Goal: Information Seeking & Learning: Learn about a topic

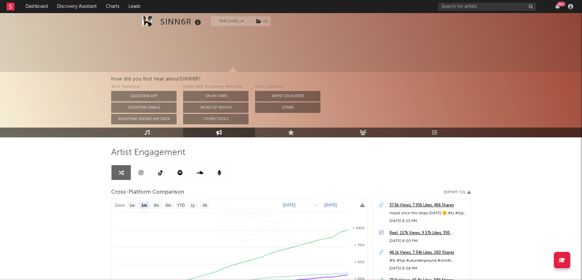
select select "1m"
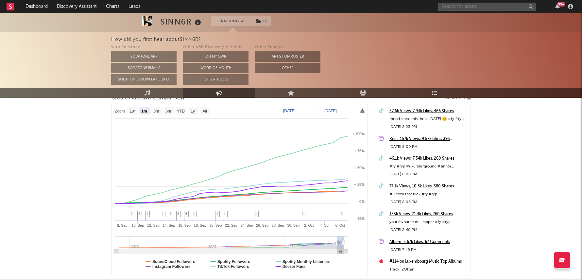
click at [479, 9] on input "text" at bounding box center [487, 7] width 98 height 8
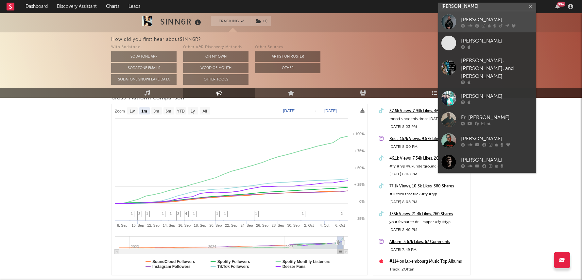
type input "max dean"
click at [473, 22] on div "[PERSON_NAME]" at bounding box center [497, 20] width 72 height 8
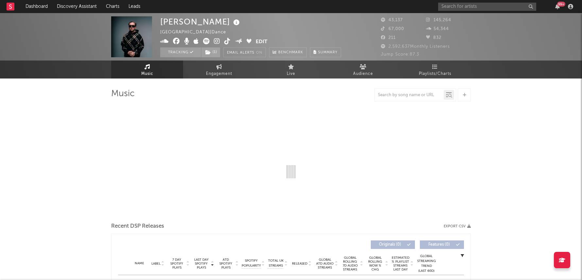
select select "6m"
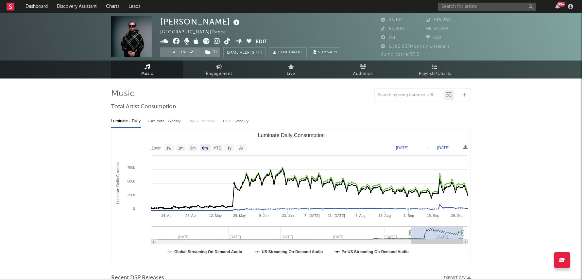
select select "6m"
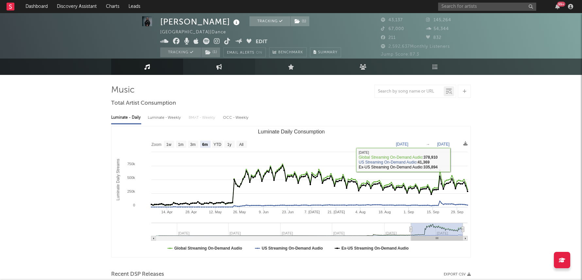
click at [228, 75] on link "Engagement" at bounding box center [219, 67] width 72 height 16
select select "1w"
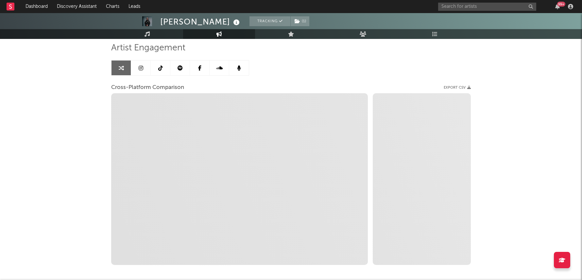
scroll to position [49, 0]
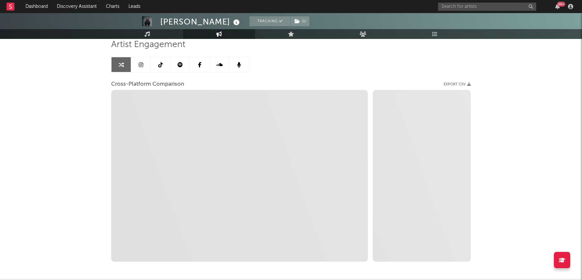
click at [162, 66] on icon at bounding box center [160, 64] width 5 height 5
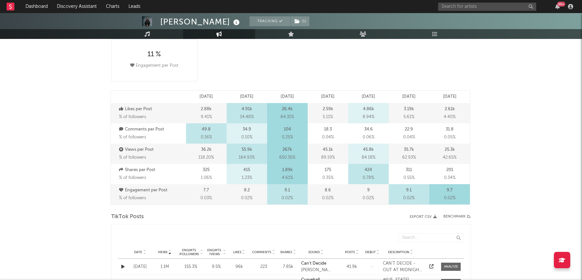
select select "6m"
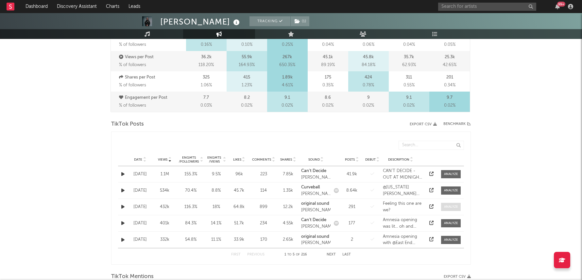
click at [450, 204] on div at bounding box center [451, 206] width 14 height 5
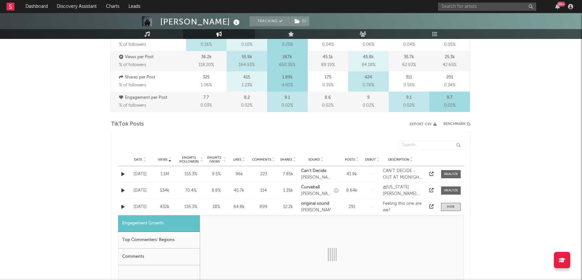
select select "1w"
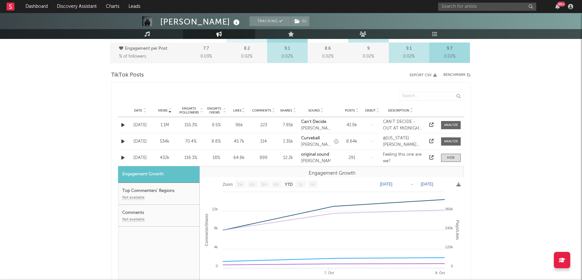
scroll to position [301, 0]
click at [431, 157] on icon at bounding box center [431, 157] width 4 height 4
click at [453, 156] on div at bounding box center [451, 157] width 8 height 5
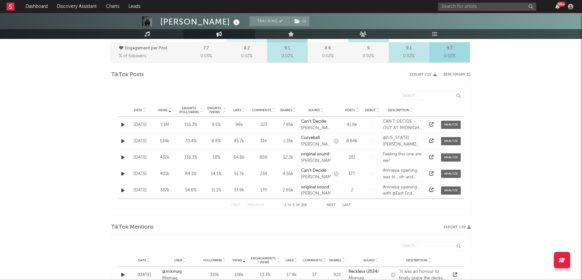
click at [211, 104] on div "Date Views Engmts / Followers Engmts / Views Likes Comments Shares Sound Posts …" at bounding box center [291, 110] width 346 height 13
click at [217, 108] on div "Engmts / Views" at bounding box center [214, 110] width 16 height 8
click at [164, 108] on span "Views" at bounding box center [162, 110] width 9 height 4
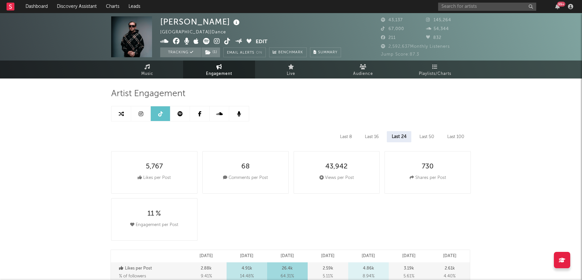
click at [129, 113] on link at bounding box center [122, 113] width 20 height 15
select select "1m"
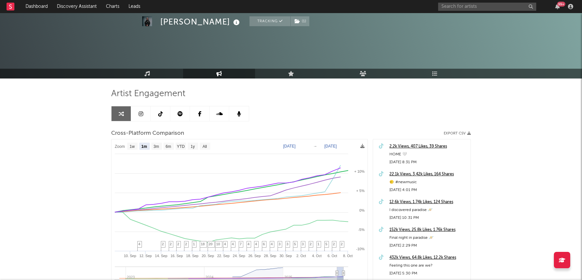
scroll to position [42, 0]
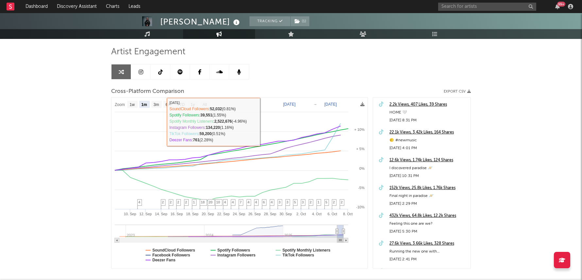
click at [157, 73] on link at bounding box center [161, 71] width 20 height 15
select select "6m"
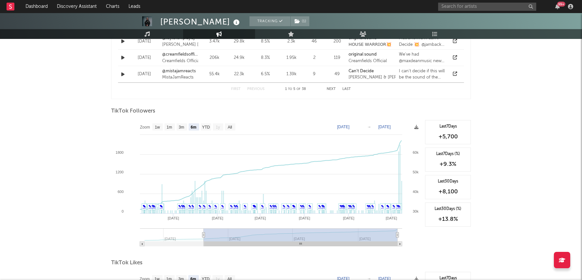
scroll to position [582, 0]
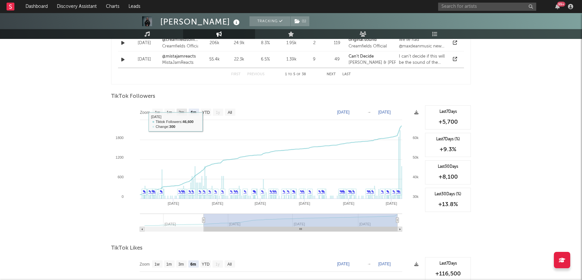
click at [175, 111] on rect at bounding box center [266, 170] width 311 height 131
click at [183, 112] on text "3m" at bounding box center [182, 112] width 6 height 5
select select "3m"
type input "[DATE]"
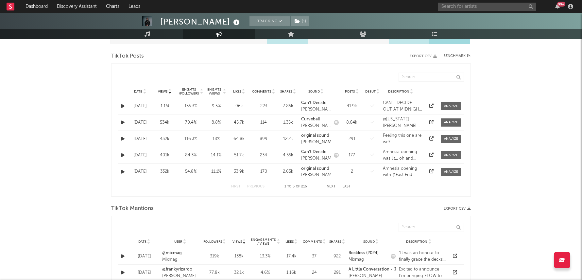
scroll to position [308, 0]
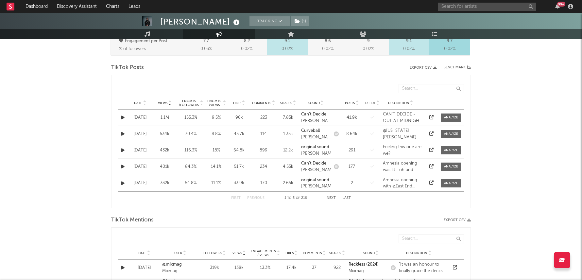
click at [237, 102] on span "Likes" at bounding box center [237, 103] width 8 height 4
click at [149, 35] on icon at bounding box center [148, 33] width 6 height 5
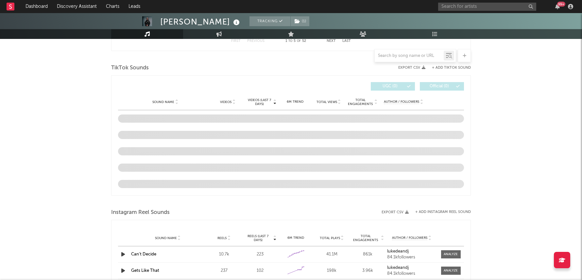
select select "6m"
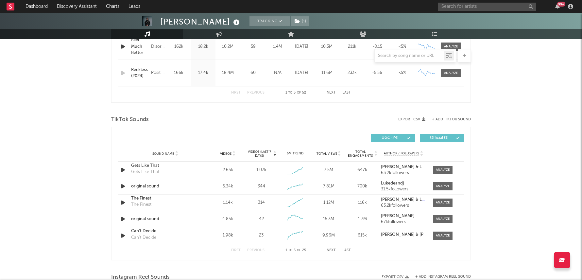
scroll to position [423, 0]
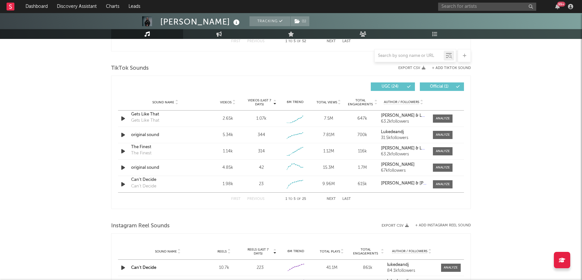
click at [454, 67] on button "+ Add TikTok Sound" at bounding box center [451, 68] width 39 height 4
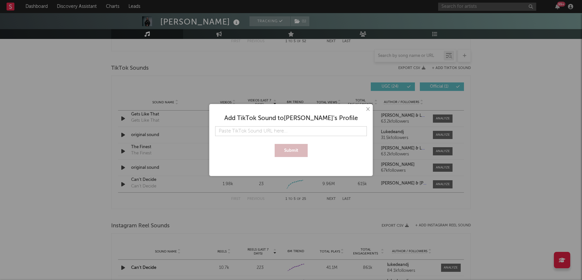
click at [330, 126] on input "text" at bounding box center [291, 131] width 152 height 10
type input "https://www.tiktok.com/music/original-sound-7557775751865551638"
click at [275, 144] on button "Submit" at bounding box center [291, 150] width 33 height 13
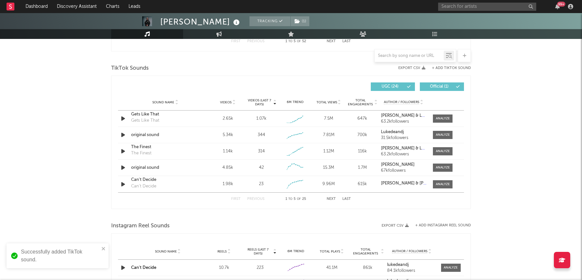
scroll to position [0, 0]
click at [228, 98] on div "Sound Name Videos Videos (last 7 days) Weekly Growth % 6M Trend Total Views Tot…" at bounding box center [291, 102] width 346 height 16
click at [231, 100] on span "Videos" at bounding box center [225, 102] width 11 height 4
click at [259, 101] on span "Videos (last 7 days)" at bounding box center [259, 102] width 26 height 8
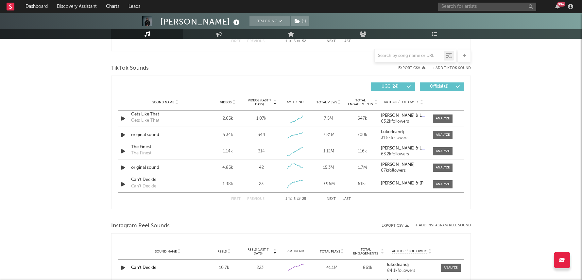
click at [331, 197] on button "Next" at bounding box center [331, 199] width 9 height 4
click at [253, 198] on button "Previous" at bounding box center [255, 199] width 17 height 4
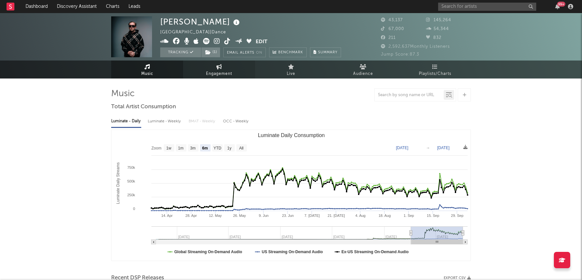
click at [216, 73] on span "Engagement" at bounding box center [219, 74] width 26 height 8
select select "1w"
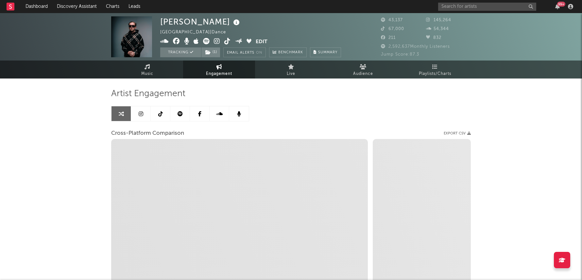
click at [157, 115] on link at bounding box center [161, 113] width 20 height 15
select select "6m"
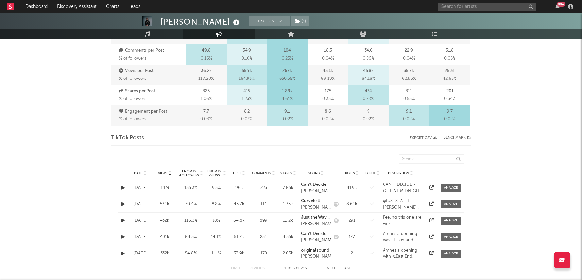
scroll to position [245, 0]
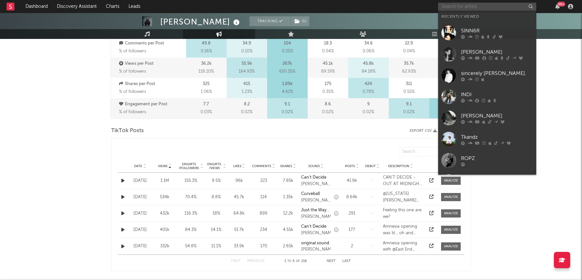
click at [509, 4] on input "text" at bounding box center [487, 7] width 98 height 8
paste input "https://www.tiktok.com/@5erkz?lang=en-GB"
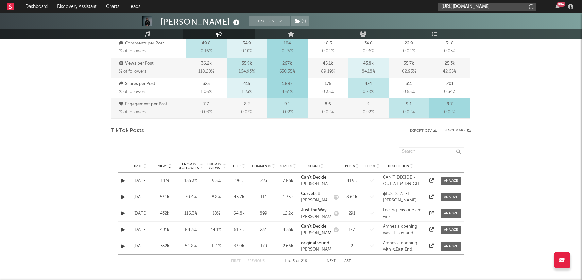
scroll to position [0, 10]
type input "https://www.tiktok.com/@5erkz?lang=en-GB"
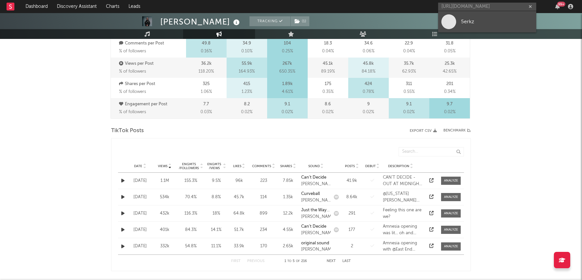
click at [483, 19] on div "5erkz" at bounding box center [497, 22] width 72 height 8
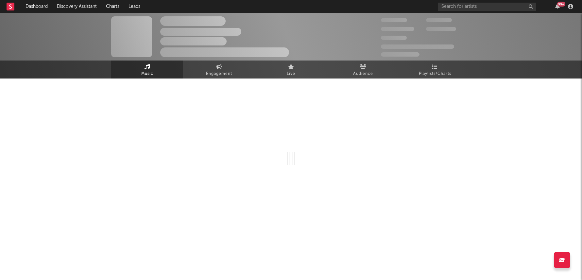
select select "1w"
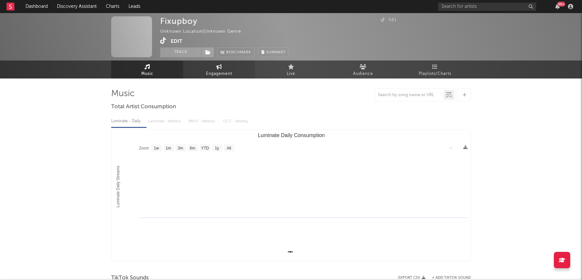
click at [212, 74] on span "Engagement" at bounding box center [219, 74] width 26 height 8
select select "1w"
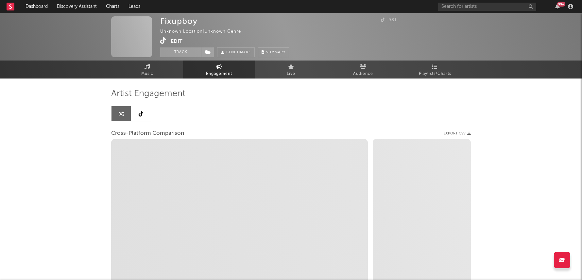
select select "1m"
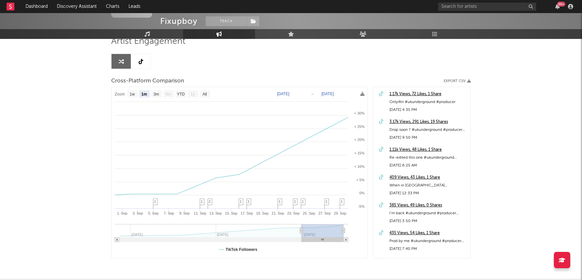
scroll to position [55, 0]
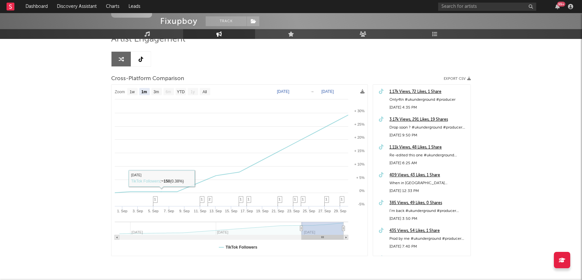
click at [141, 61] on icon at bounding box center [141, 59] width 5 height 5
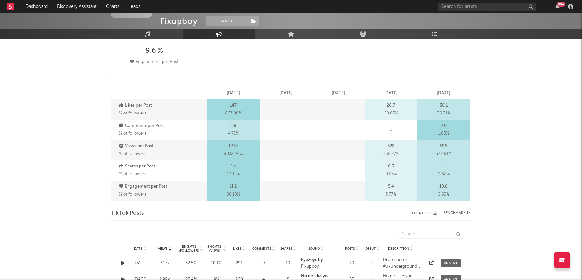
select select "1w"
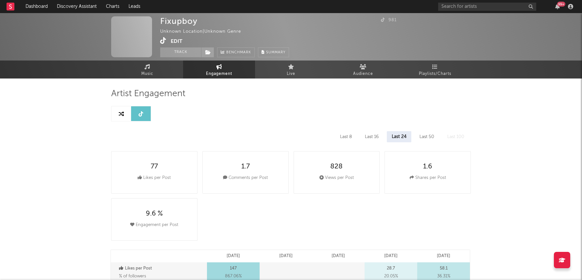
click at [127, 112] on link at bounding box center [122, 113] width 20 height 15
select select "1m"
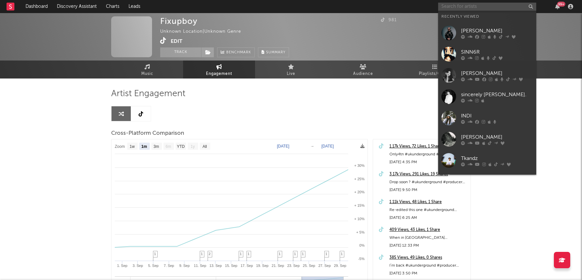
click at [468, 8] on input "text" at bounding box center [487, 7] width 98 height 8
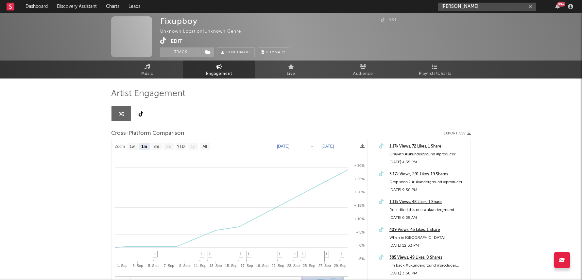
click at [473, 9] on input "scott steer" at bounding box center [487, 7] width 98 height 8
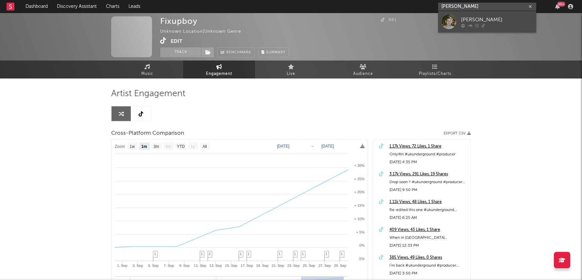
type input "scott steer"
click at [471, 23] on div "[PERSON_NAME]" at bounding box center [497, 20] width 72 height 8
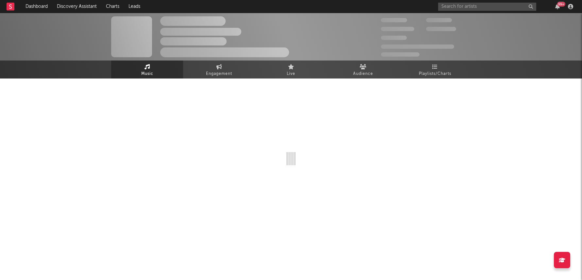
select select "6m"
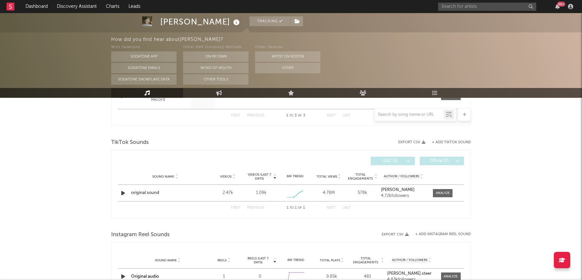
scroll to position [364, 0]
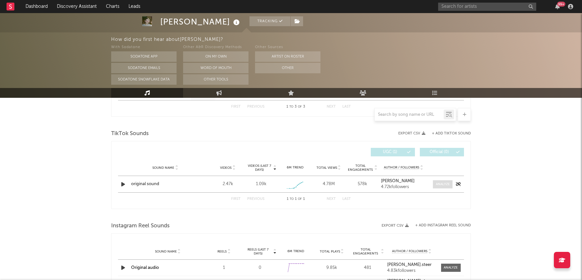
click at [443, 182] on div at bounding box center [443, 184] width 14 height 5
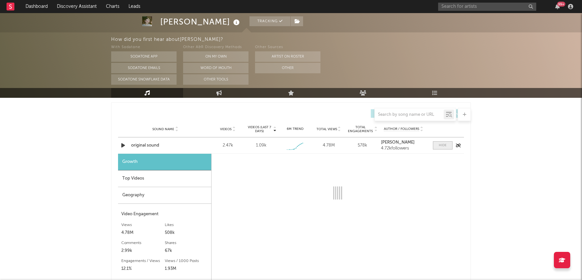
scroll to position [412, 0]
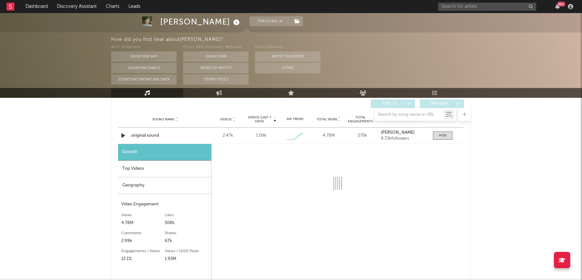
select select "1w"
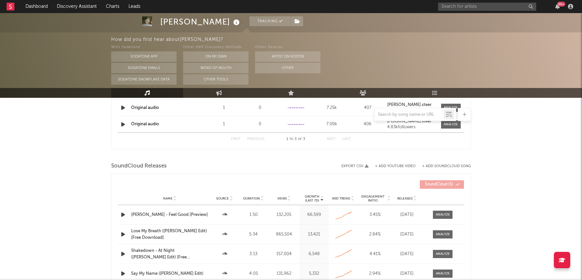
scroll to position [729, 0]
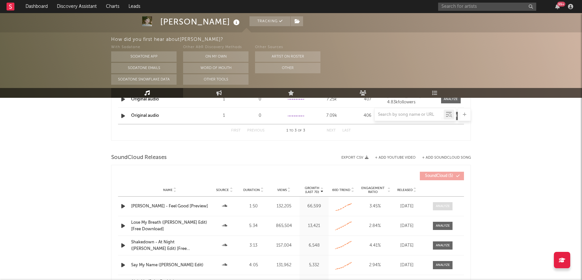
click at [440, 204] on div at bounding box center [443, 206] width 14 height 5
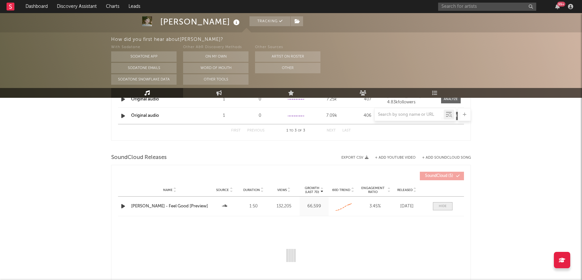
scroll to position [796, 0]
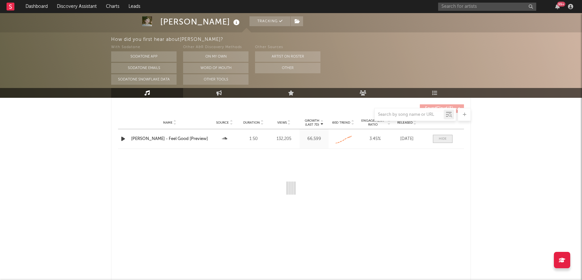
select select "All"
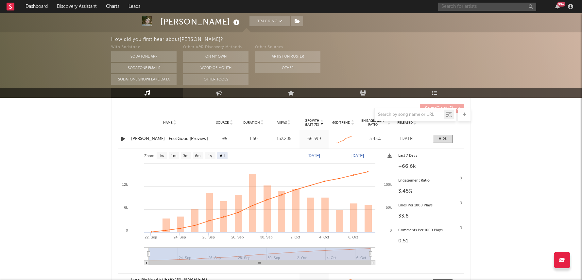
click at [471, 8] on input "text" at bounding box center [487, 7] width 98 height 8
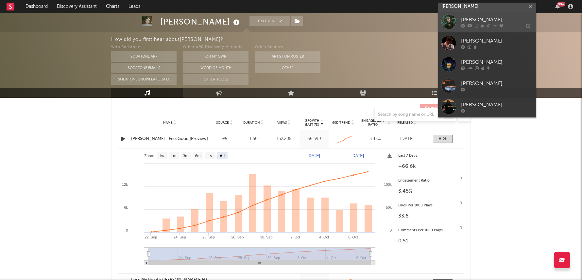
type input "jacob vallen"
click at [485, 28] on link "[PERSON_NAME]" at bounding box center [487, 21] width 98 height 21
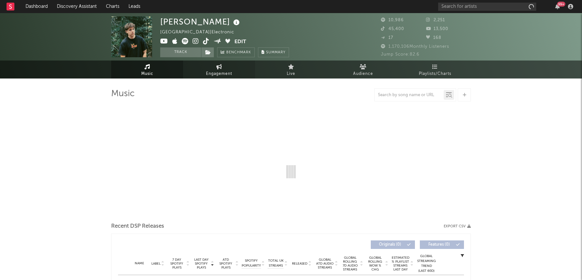
click at [218, 76] on span "Engagement" at bounding box center [219, 74] width 26 height 8
select select "1w"
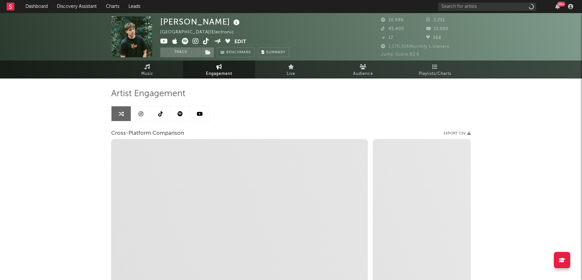
click at [195, 58] on div "[PERSON_NAME] Canada | Electronic Edit Track Benchmark Summary 10,986 2,251 45,…" at bounding box center [291, 36] width 582 height 47
click at [192, 54] on button "Track" at bounding box center [180, 52] width 41 height 10
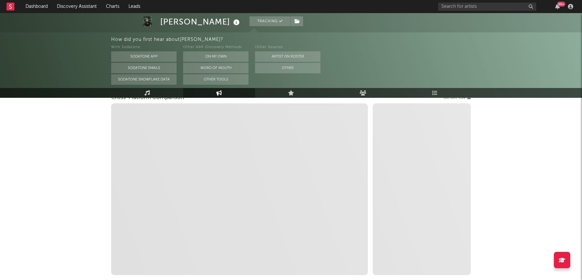
scroll to position [95, 0]
select select "1m"
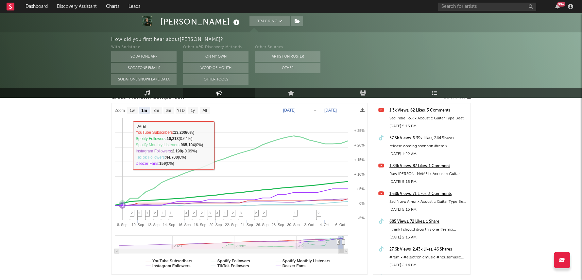
select select "1m"
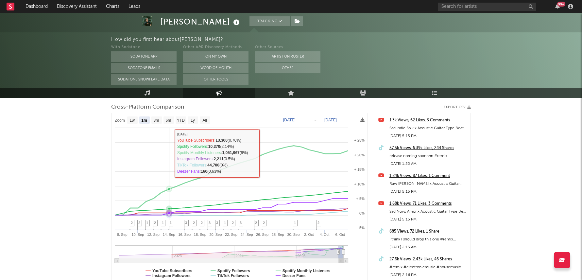
scroll to position [85, 0]
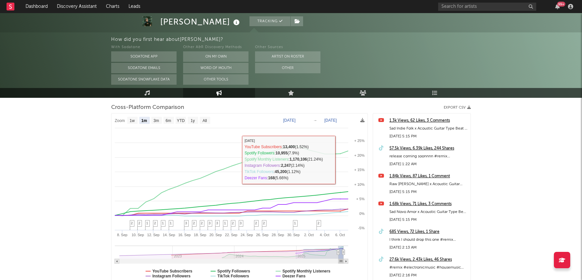
click at [410, 148] on div "57.5k Views, 6.39k Likes, 244 Shares" at bounding box center [429, 149] width 78 height 8
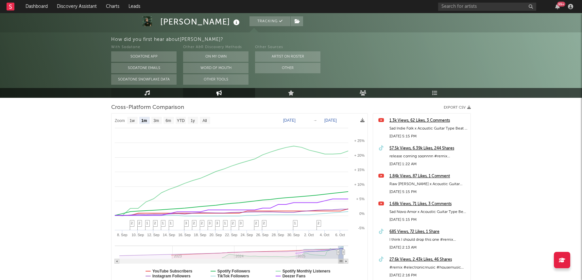
click at [155, 92] on link "Music" at bounding box center [147, 93] width 72 height 10
select select "6m"
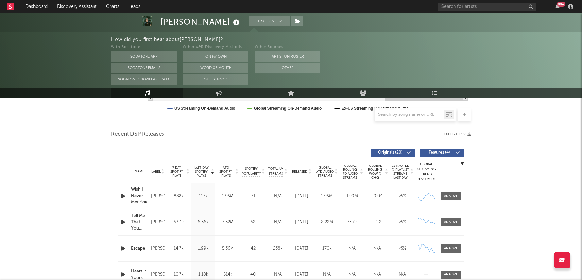
scroll to position [238, 0]
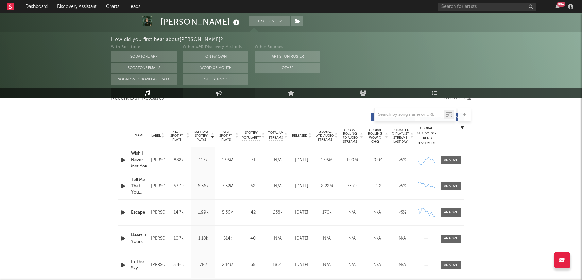
click at [217, 96] on link "Engagement" at bounding box center [219, 93] width 72 height 10
select select "1w"
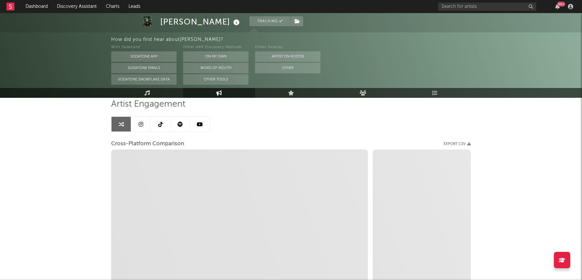
scroll to position [48, 0]
click at [164, 120] on link at bounding box center [161, 124] width 20 height 15
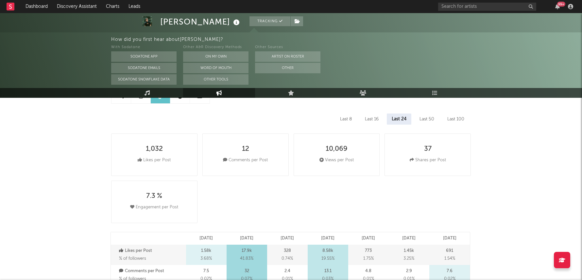
select select "6m"
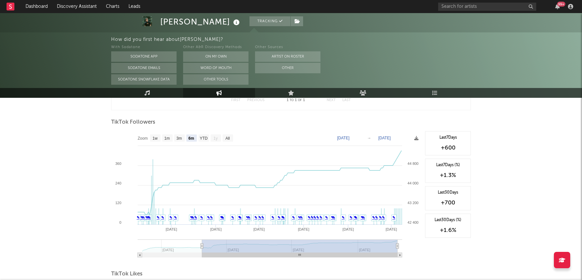
scroll to position [553, 0]
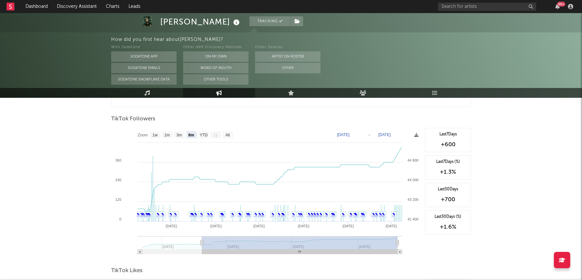
click at [173, 130] on rect at bounding box center [266, 193] width 311 height 131
click at [181, 134] on text "3m" at bounding box center [180, 135] width 6 height 5
select select "3m"
type input "[DATE]"
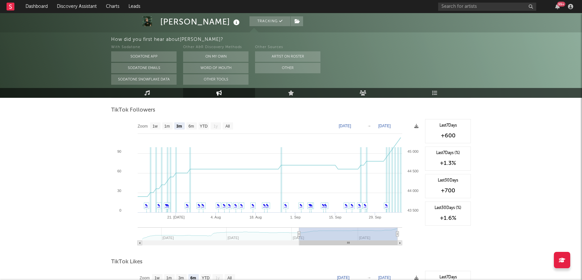
scroll to position [542, 0]
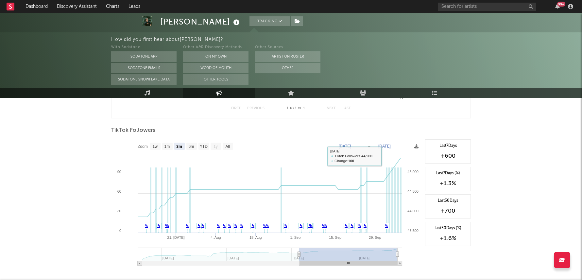
click at [194, 141] on rect at bounding box center [266, 204] width 311 height 131
click at [196, 144] on rect at bounding box center [191, 146] width 10 height 7
select select "6m"
type input "[DATE]"
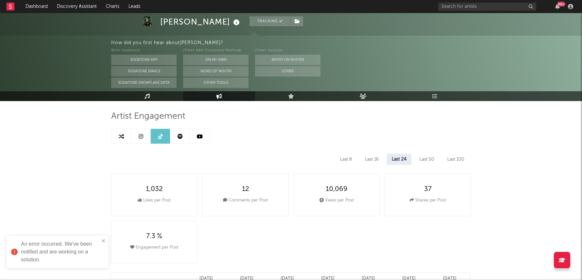
scroll to position [23, 0]
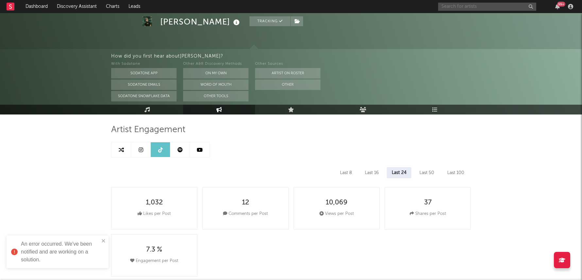
click at [468, 7] on input "text" at bounding box center [487, 7] width 98 height 8
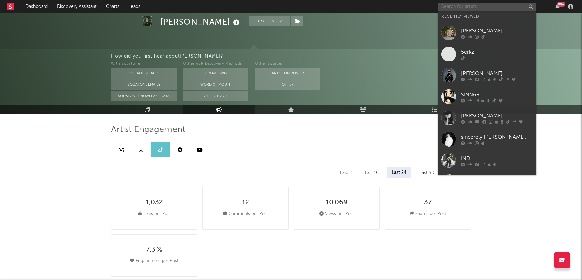
paste input "[URL][DOMAIN_NAME]"
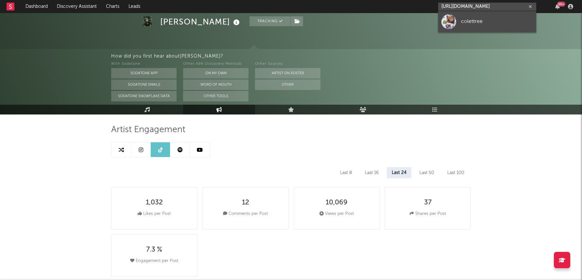
type input "[URL][DOMAIN_NAME]"
click at [482, 20] on div "colettree" at bounding box center [497, 22] width 72 height 8
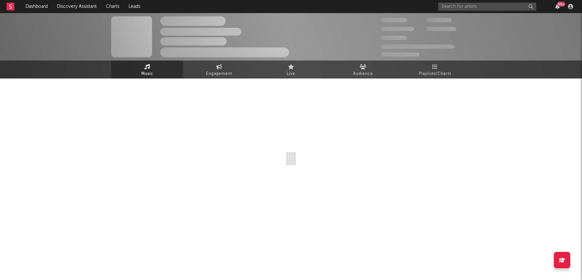
select select "1w"
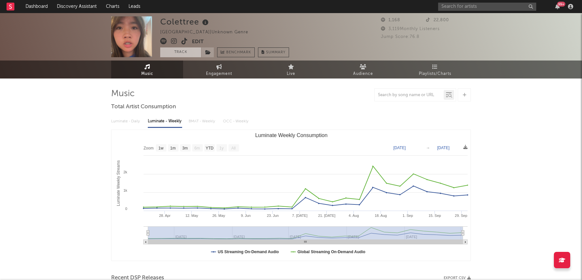
click at [193, 54] on button "Track" at bounding box center [180, 52] width 41 height 10
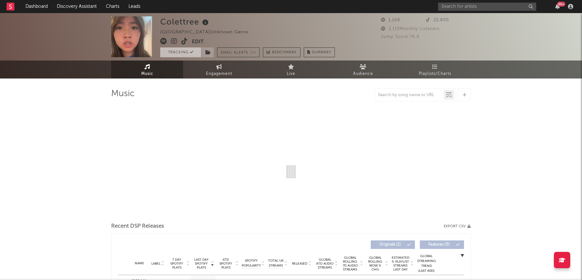
select select "1w"
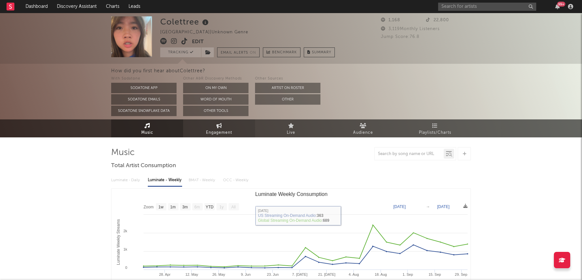
click at [214, 121] on link "Engagement" at bounding box center [219, 128] width 72 height 18
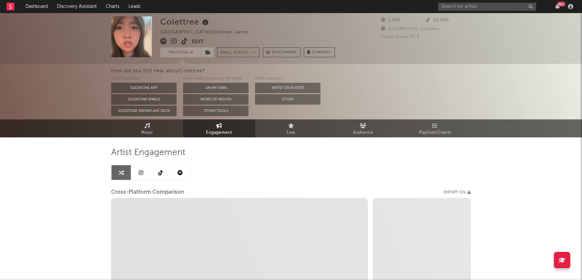
select select "1w"
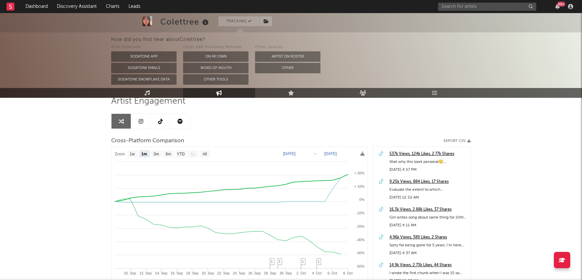
scroll to position [48, 0]
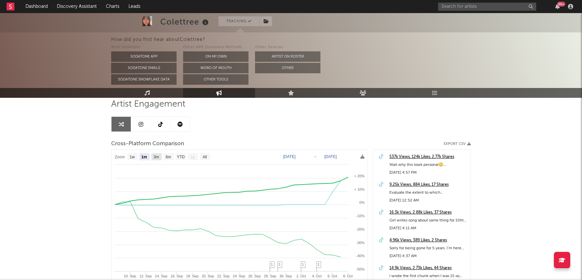
click at [160, 159] on rect at bounding box center [156, 156] width 10 height 7
select select "3m"
type input "[DATE]"
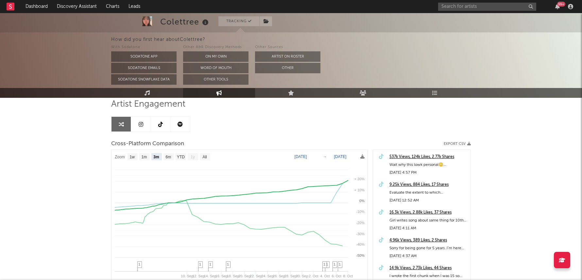
select select "3m"
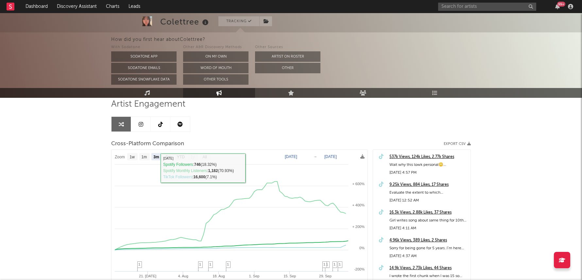
click at [162, 127] on link at bounding box center [161, 124] width 20 height 15
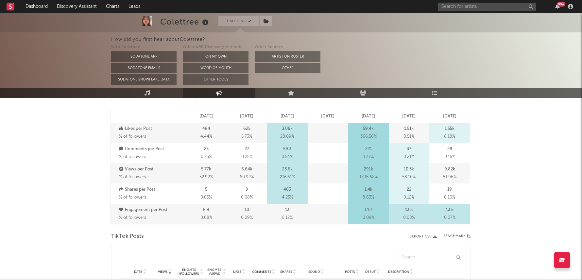
select select "6m"
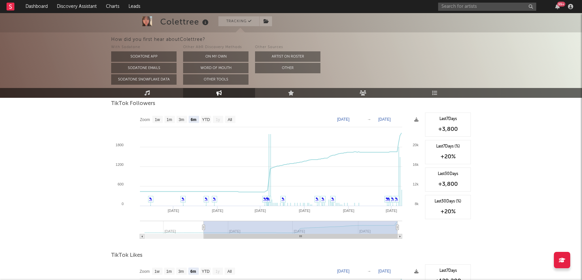
scroll to position [577, 0]
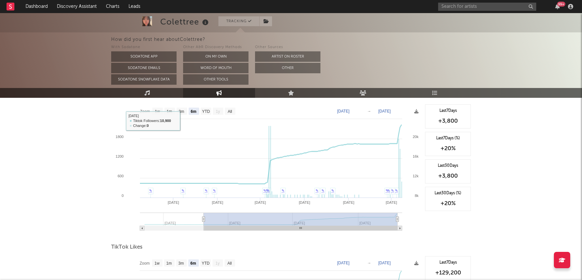
click at [183, 114] on rect at bounding box center [266, 169] width 311 height 131
click at [181, 109] on text "3m" at bounding box center [182, 111] width 6 height 5
select select "3m"
type input "[DATE]"
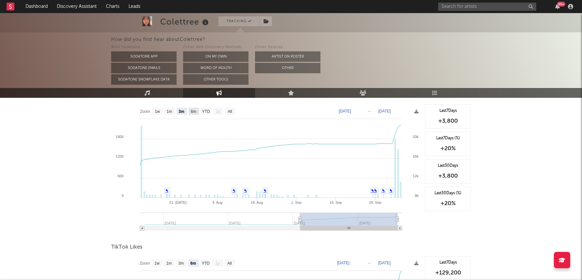
click at [192, 109] on text "6m" at bounding box center [194, 111] width 6 height 5
select select "6m"
type input "[DATE]"
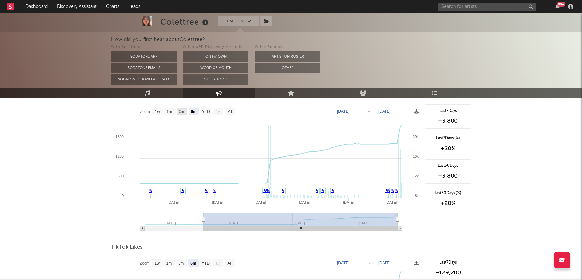
click at [180, 108] on rect at bounding box center [182, 111] width 10 height 7
select select "3m"
type input "[DATE]"
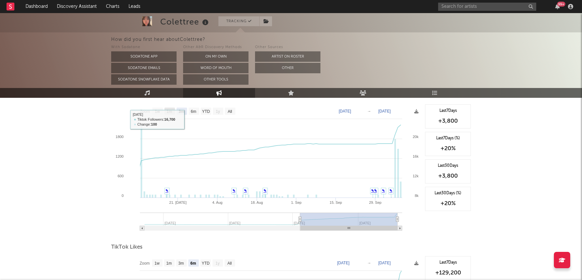
click at [168, 109] on text "1m" at bounding box center [170, 111] width 6 height 5
select select "1m"
type input "[DATE]"
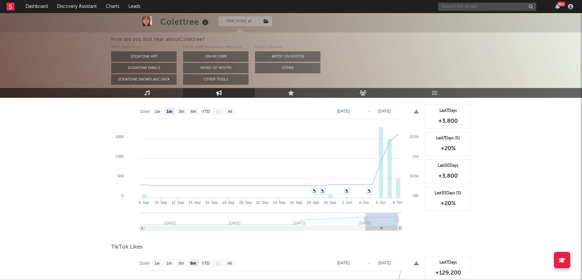
click at [463, 5] on input "text" at bounding box center [487, 7] width 98 height 8
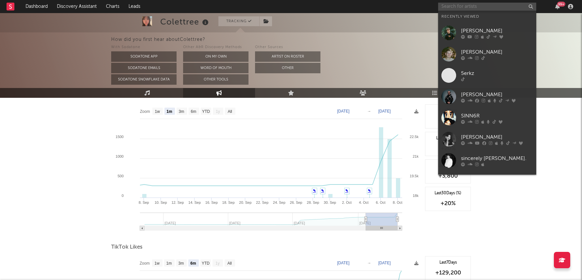
paste input "[URL][DOMAIN_NAME][DOMAIN_NAME][PERSON_NAME]"
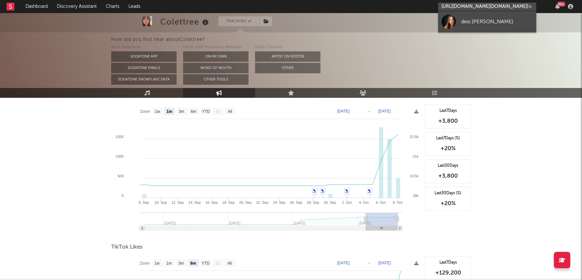
type input "[URL][DOMAIN_NAME][DOMAIN_NAME][PERSON_NAME]"
click at [488, 24] on div "desi.[PERSON_NAME]" at bounding box center [497, 22] width 72 height 8
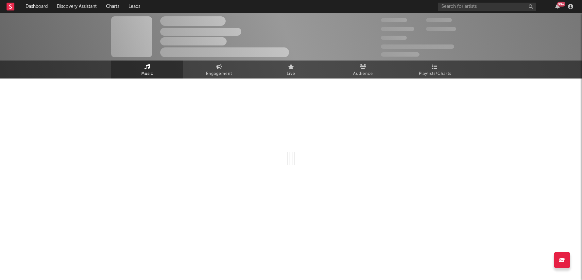
select select "1w"
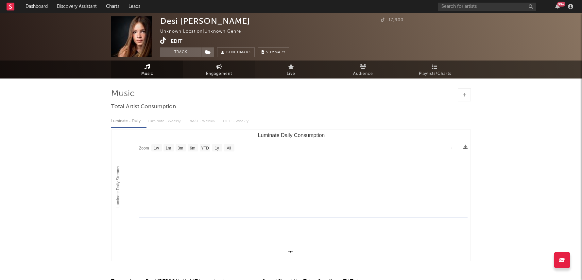
click at [206, 70] on link "Engagement" at bounding box center [219, 70] width 72 height 18
select select "1w"
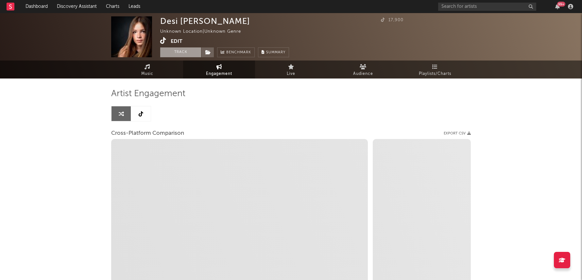
click at [193, 55] on button "Track" at bounding box center [180, 52] width 41 height 10
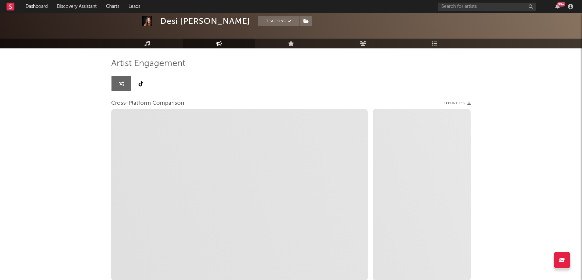
select select "1m"
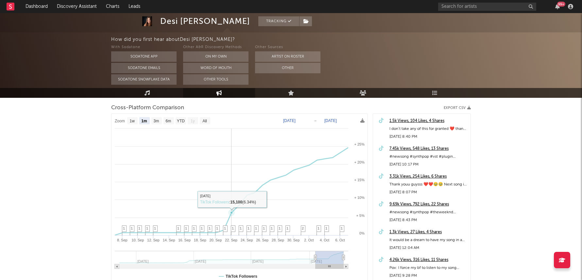
scroll to position [89, 0]
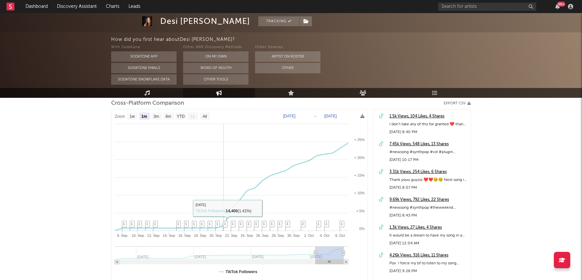
select select "1m"
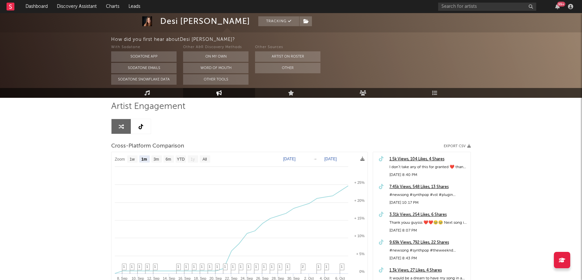
click at [140, 129] on icon at bounding box center [141, 126] width 5 height 5
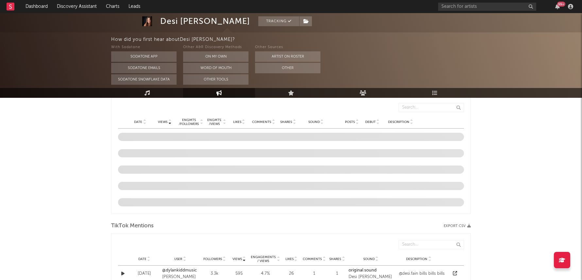
select select "6m"
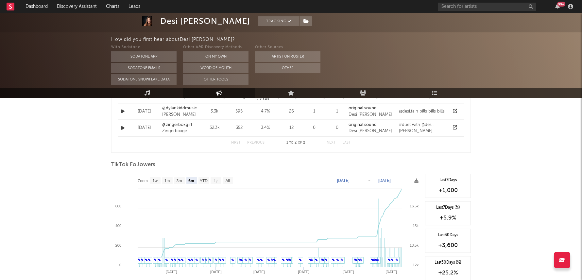
scroll to position [525, 0]
